Goal: Purchase product/service

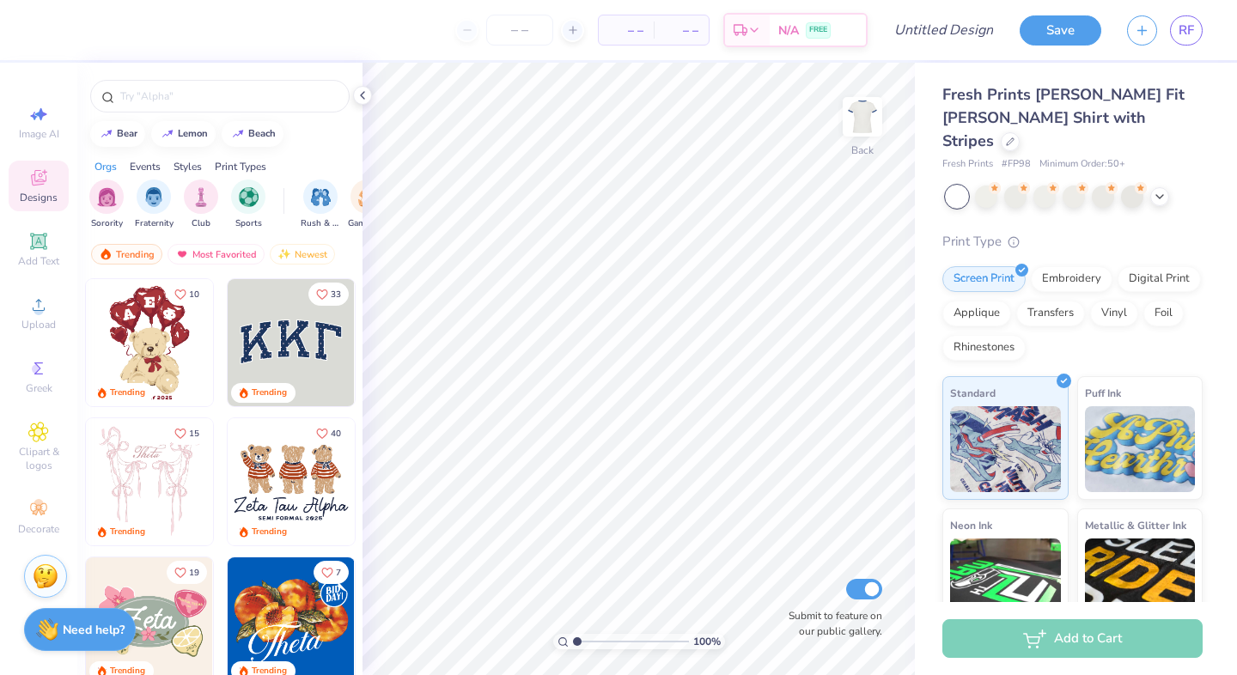
click at [283, 478] on img at bounding box center [291, 481] width 127 height 127
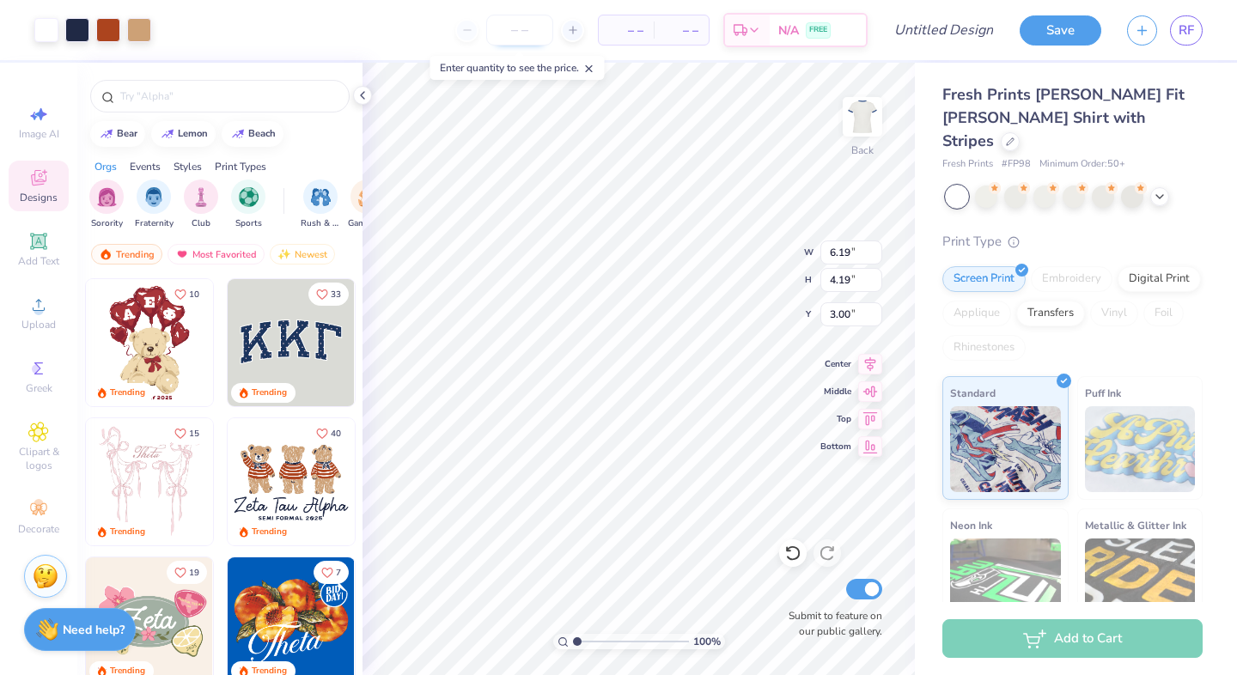
click at [514, 35] on input "number" at bounding box center [519, 30] width 67 height 31
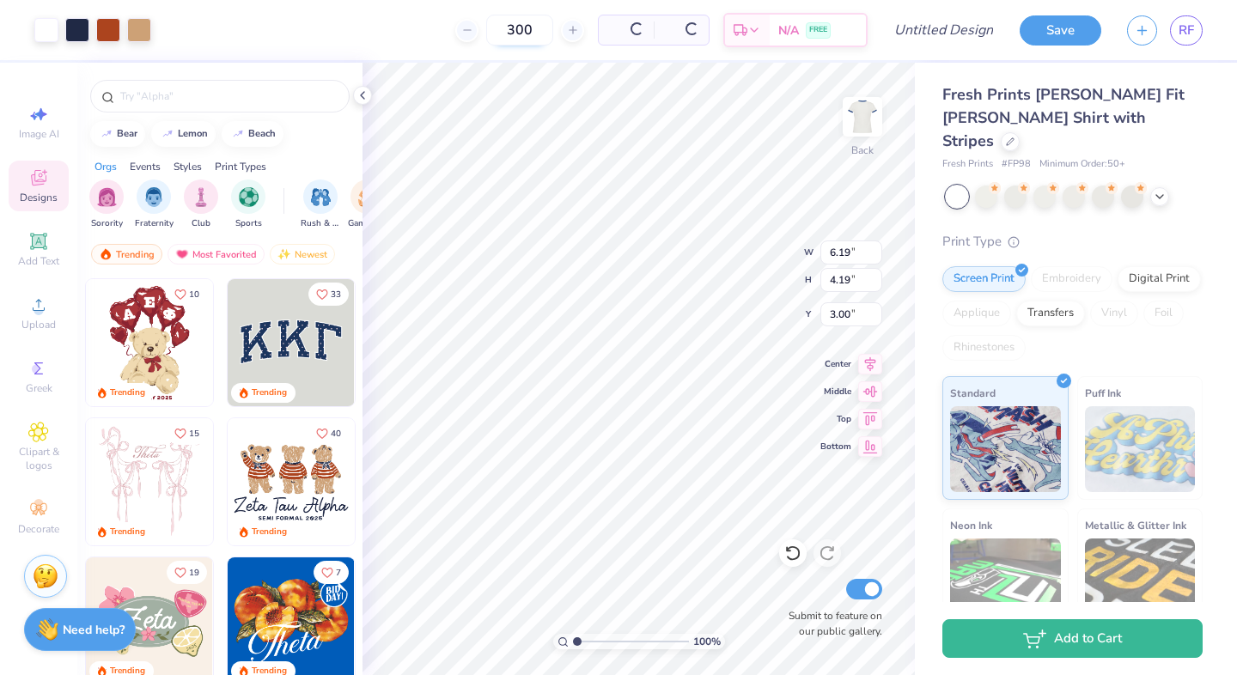
type input "300"
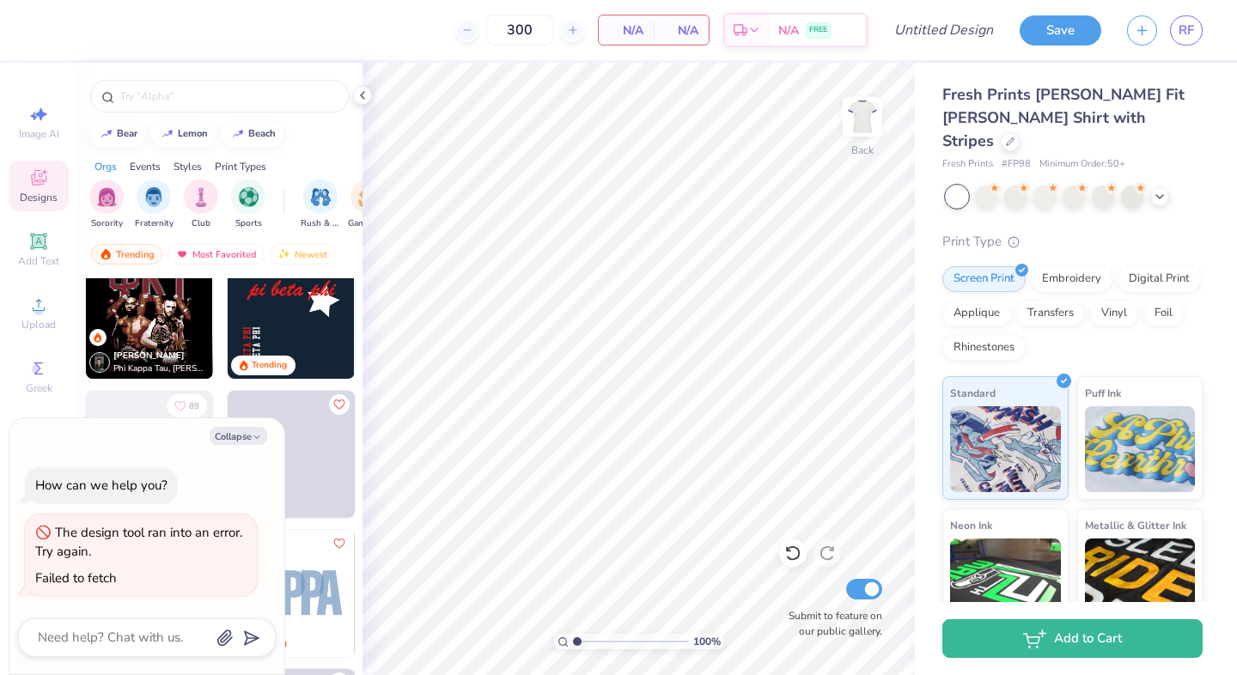
scroll to position [3379, 0]
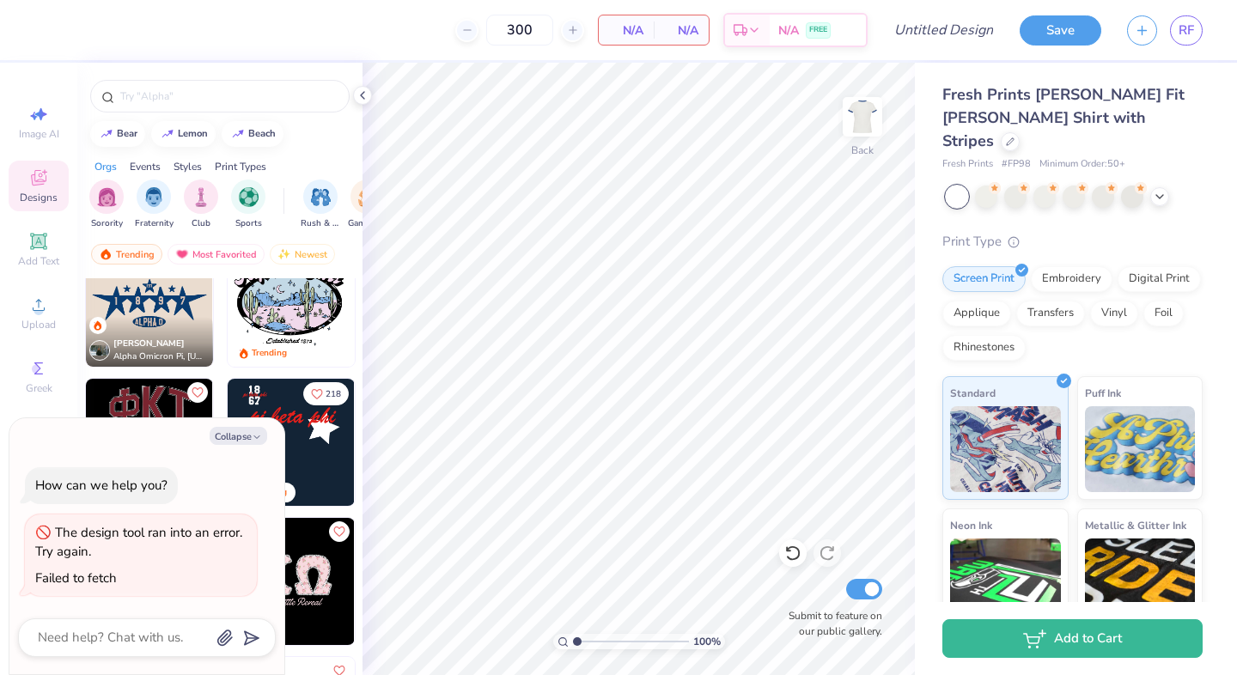
click at [78, 407] on div "Trending Trending 63 [PERSON_NAME] Alpha Omicron Pi, [US_STATE] A&M University …" at bounding box center [219, 508] width 285 height 460
click at [255, 442] on icon "button" at bounding box center [257, 437] width 10 height 10
type textarea "x"
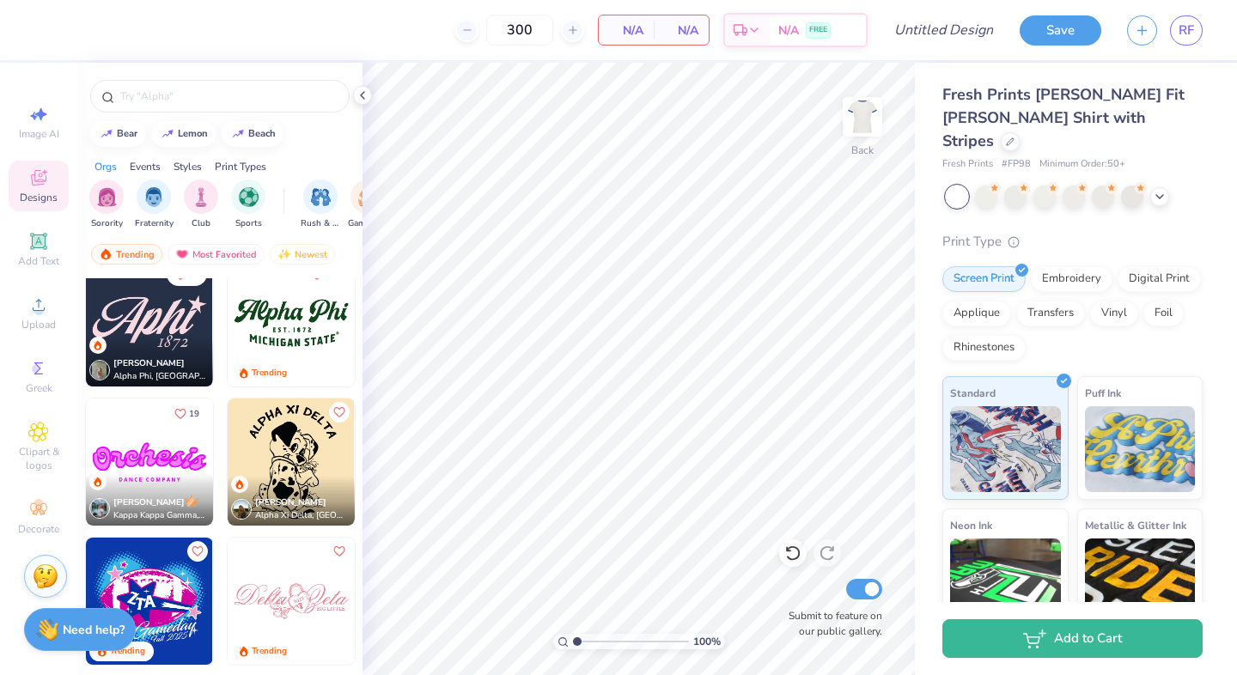
scroll to position [1417, 0]
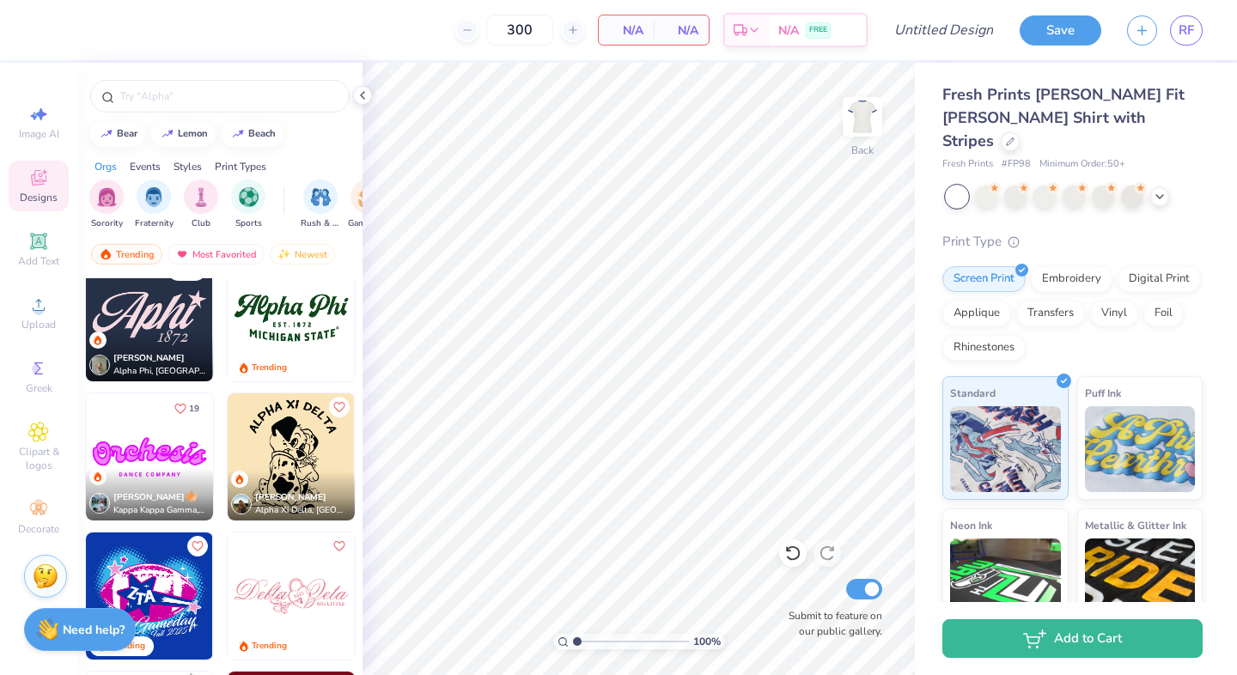
click at [304, 320] on img at bounding box center [291, 317] width 127 height 127
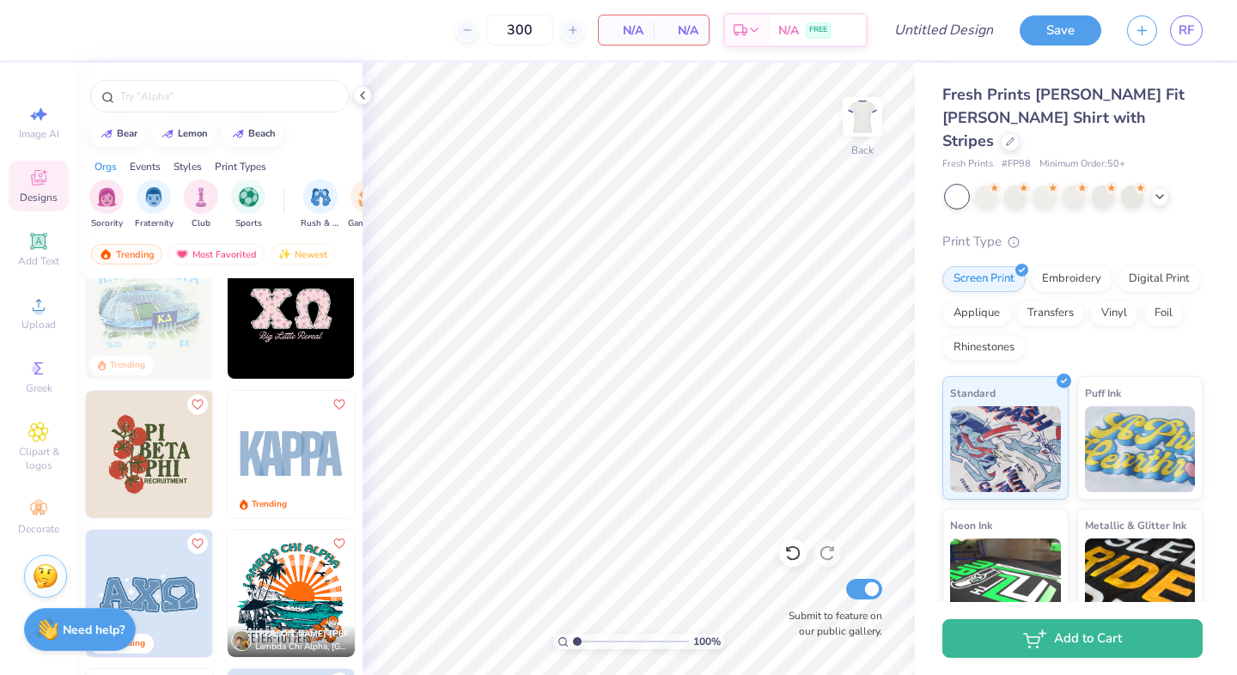
scroll to position [3642, 0]
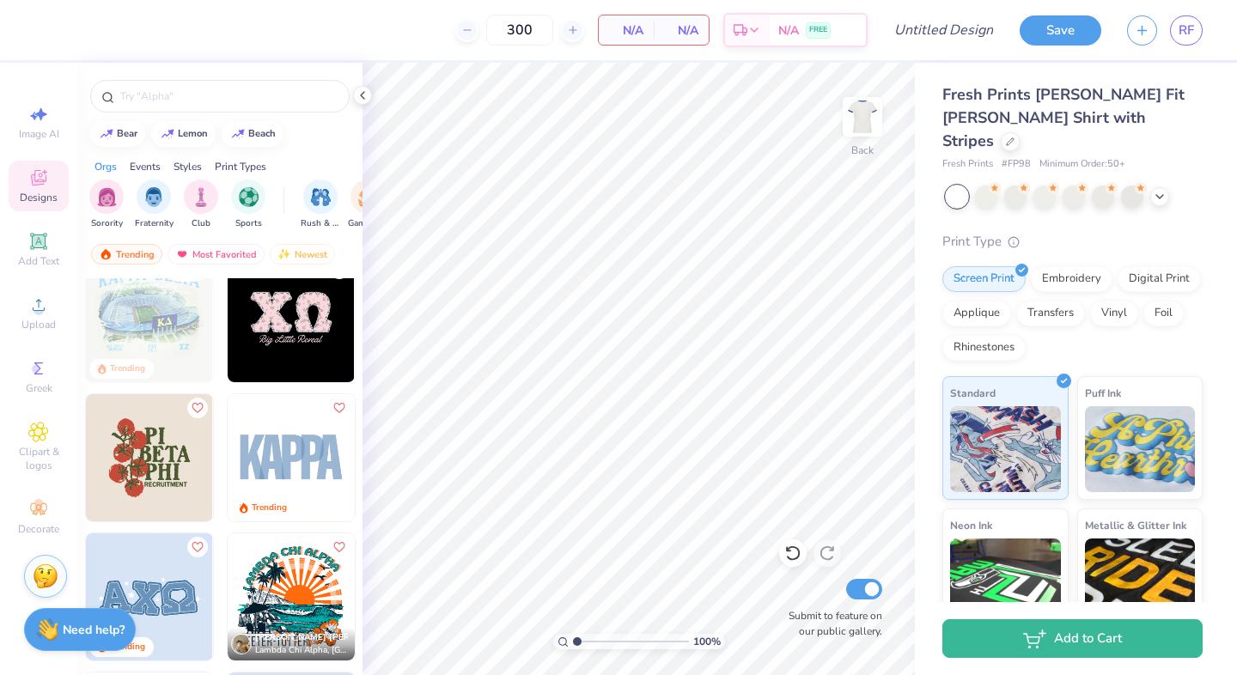
click at [276, 479] on img at bounding box center [291, 457] width 127 height 127
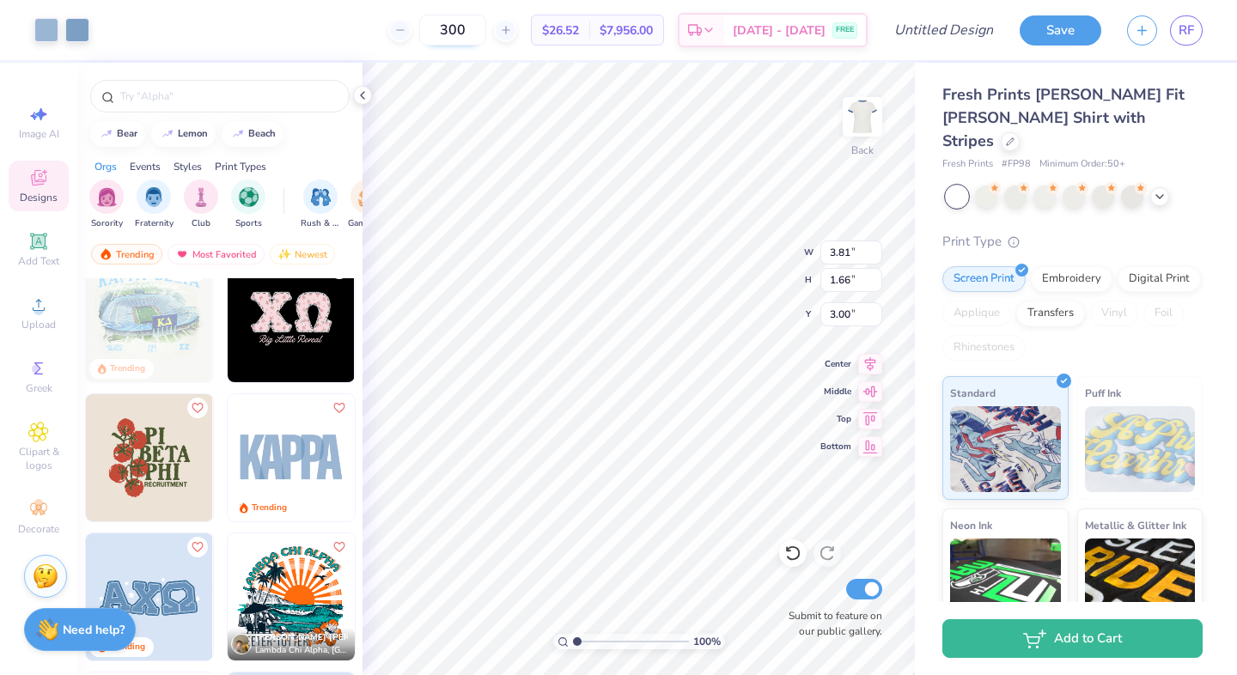
click at [471, 27] on input "300" at bounding box center [452, 30] width 67 height 31
type input "310"
